Goal: Task Accomplishment & Management: Manage account settings

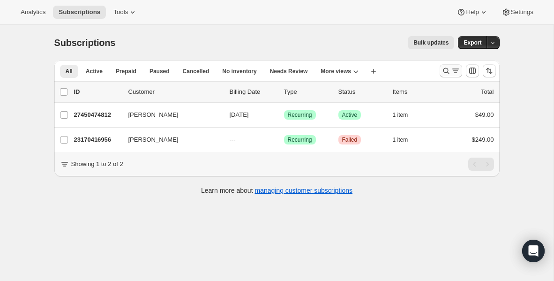
click at [447, 70] on icon "Search and filter results" at bounding box center [445, 70] width 9 height 9
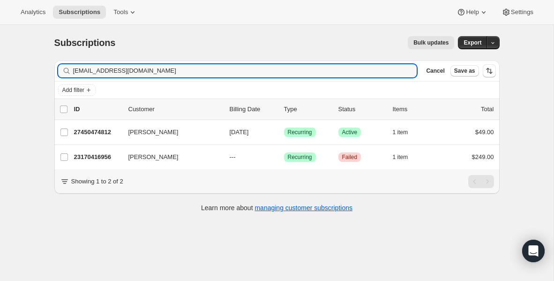
click at [157, 77] on div "Filter subscribers [EMAIL_ADDRESS][DOMAIN_NAME] Clear Cancel Save as" at bounding box center [276, 70] width 445 height 21
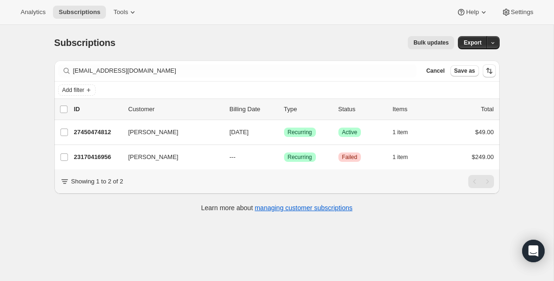
click at [157, 77] on div "Filter subscribers [EMAIL_ADDRESS][DOMAIN_NAME] Clear Cancel Save as" at bounding box center [276, 70] width 445 height 21
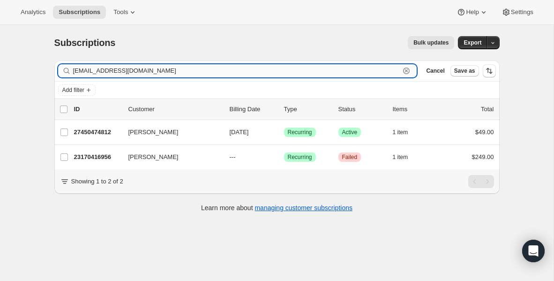
click at [155, 71] on input "[EMAIL_ADDRESS][DOMAIN_NAME]" at bounding box center [236, 70] width 327 height 13
paste input "[PERSON_NAME][EMAIL_ADDRESS][PERSON_NAME][DOMAIN_NAME]"
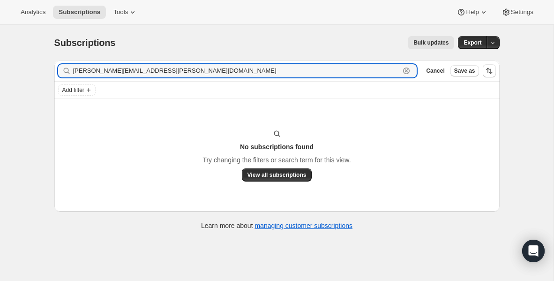
type input "[PERSON_NAME][EMAIL_ADDRESS][PERSON_NAME][DOMAIN_NAME]"
